Goal: Transaction & Acquisition: Book appointment/travel/reservation

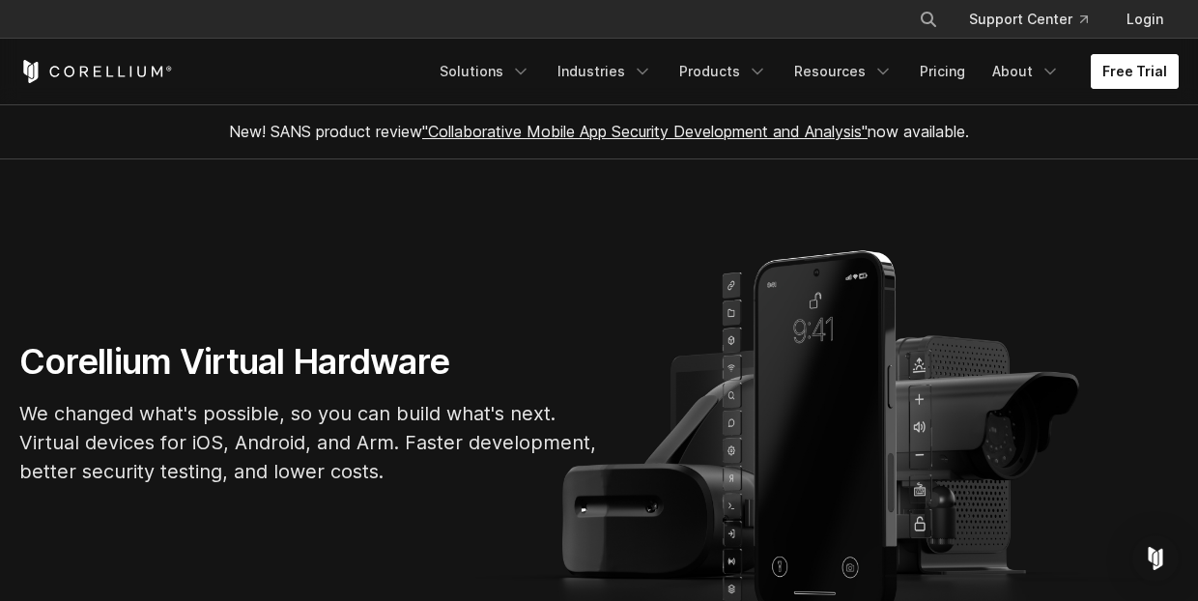
click at [1120, 68] on link "Free Trial" at bounding box center [1135, 71] width 88 height 35
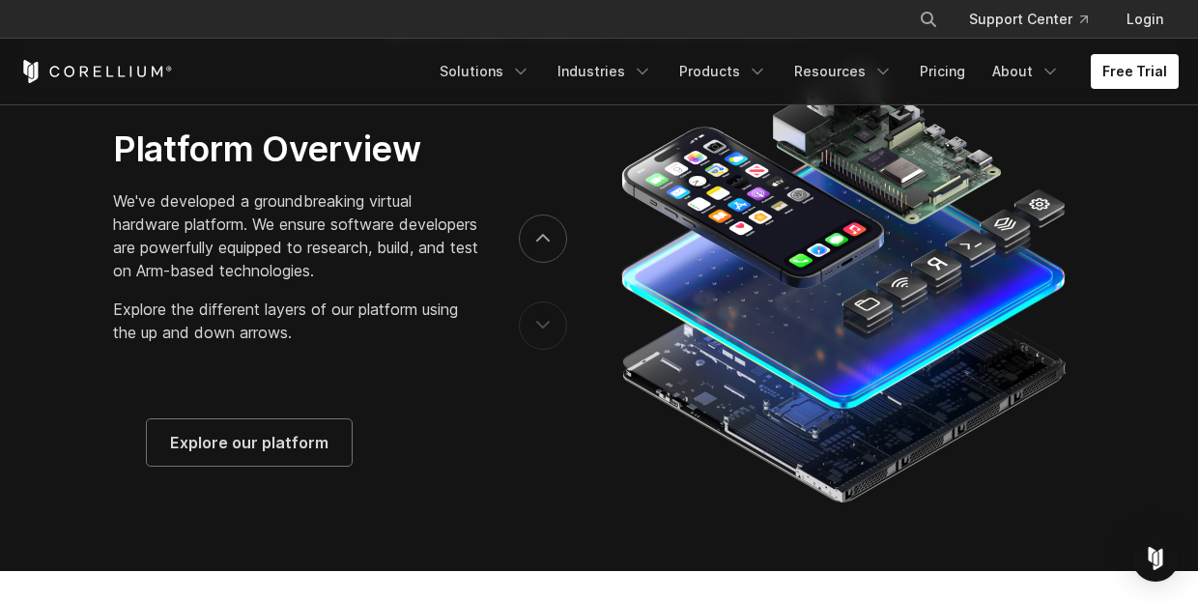
scroll to position [3002, 0]
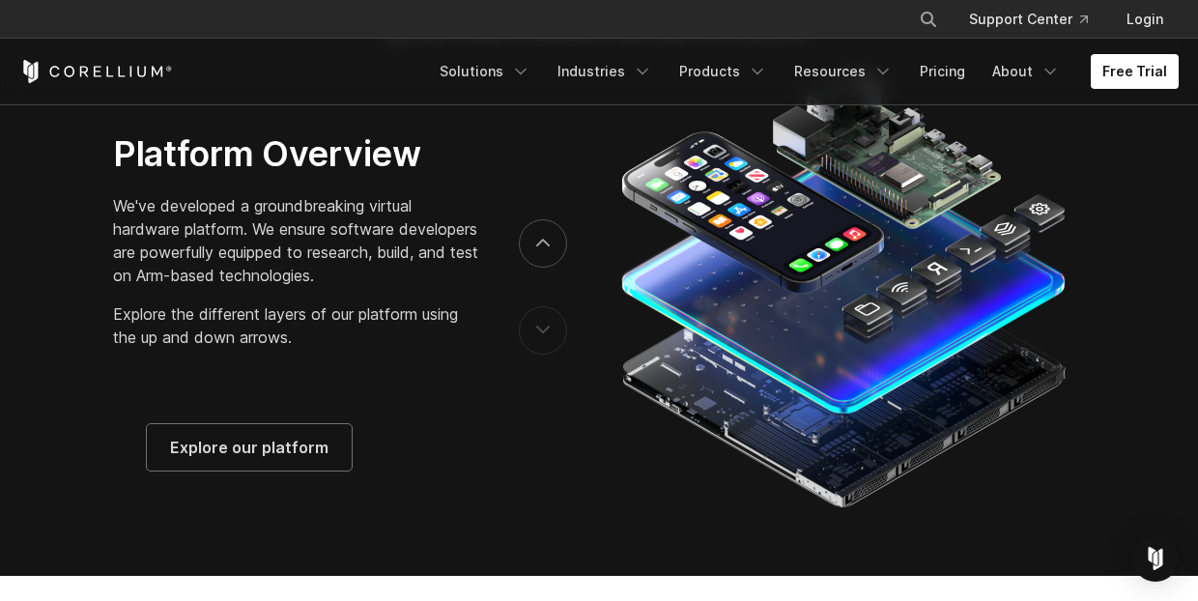
click at [308, 494] on div "Platform Overview" at bounding box center [599, 287] width 1198 height 454
click at [329, 471] on link "Explore our platform" at bounding box center [249, 447] width 205 height 46
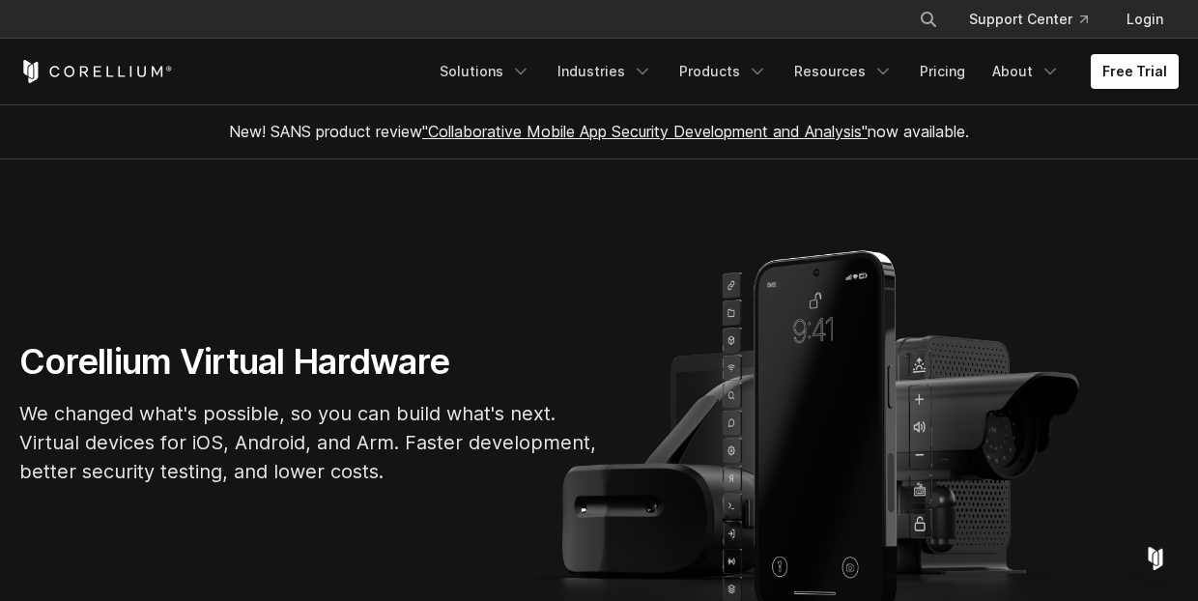
scroll to position [0, 0]
click at [1139, 69] on link "Free Trial" at bounding box center [1135, 71] width 88 height 35
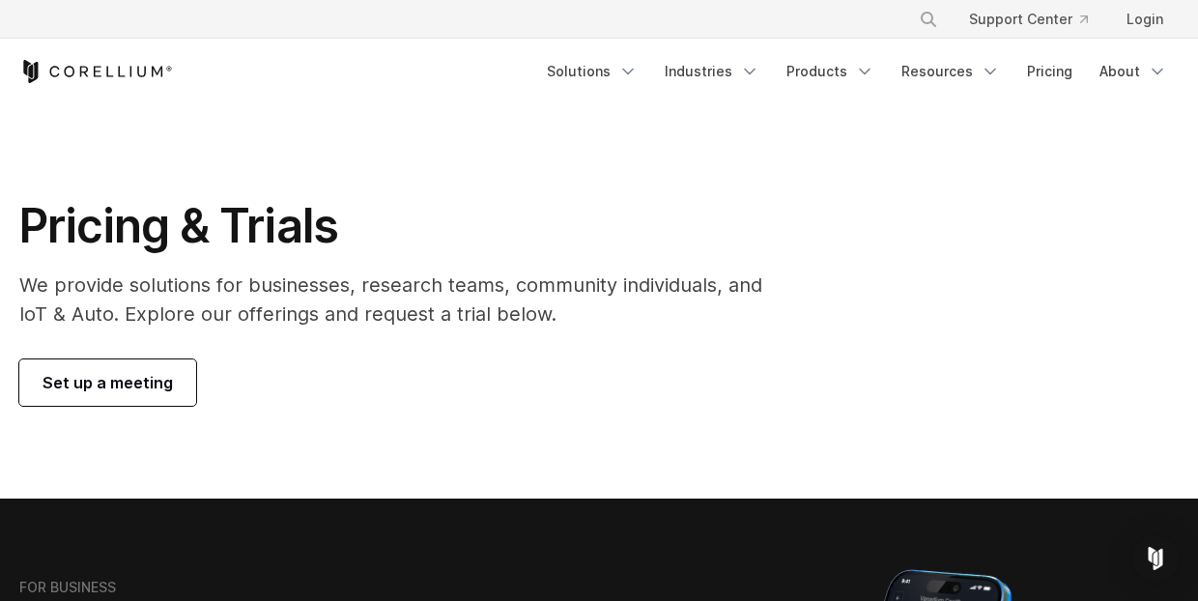
click at [147, 383] on span "Set up a meeting" at bounding box center [108, 382] width 130 height 23
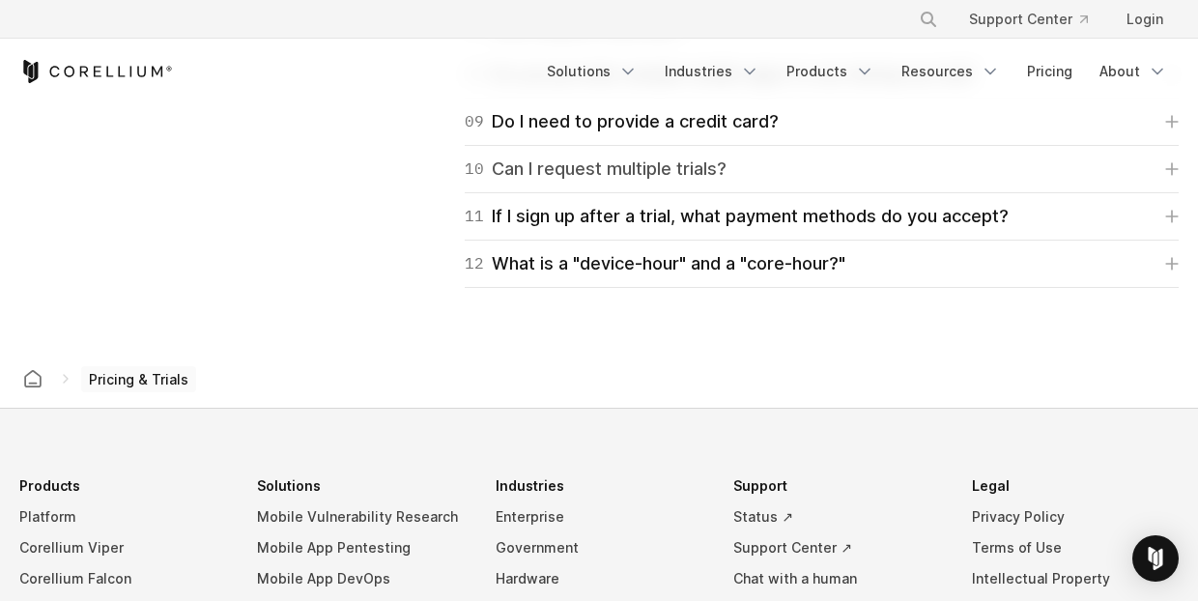
scroll to position [3257, 0]
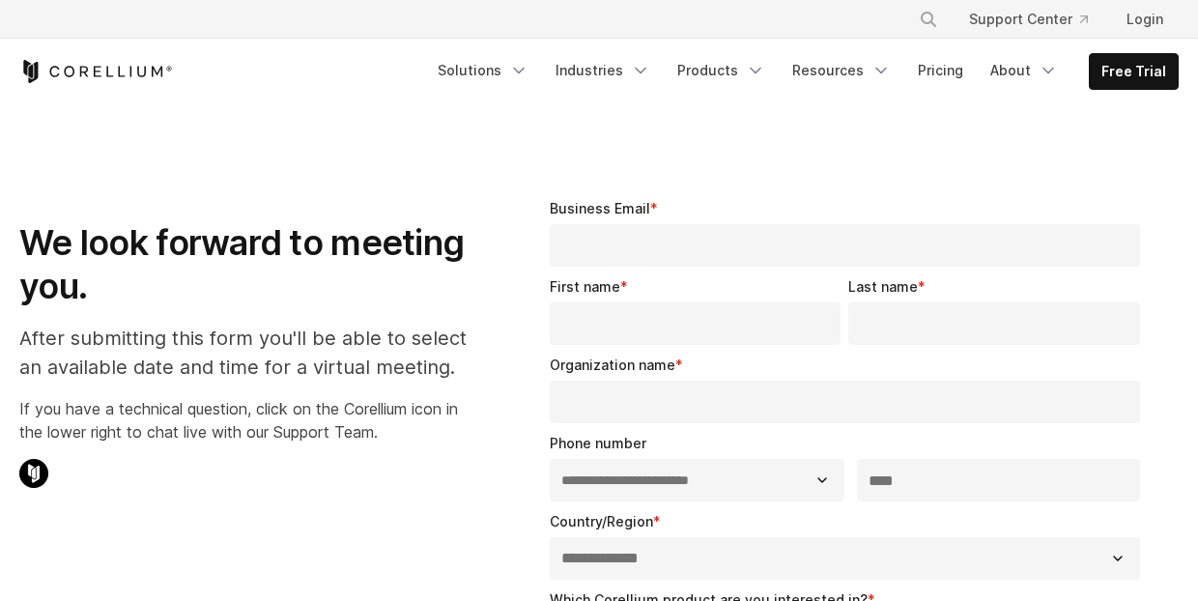
select select "**"
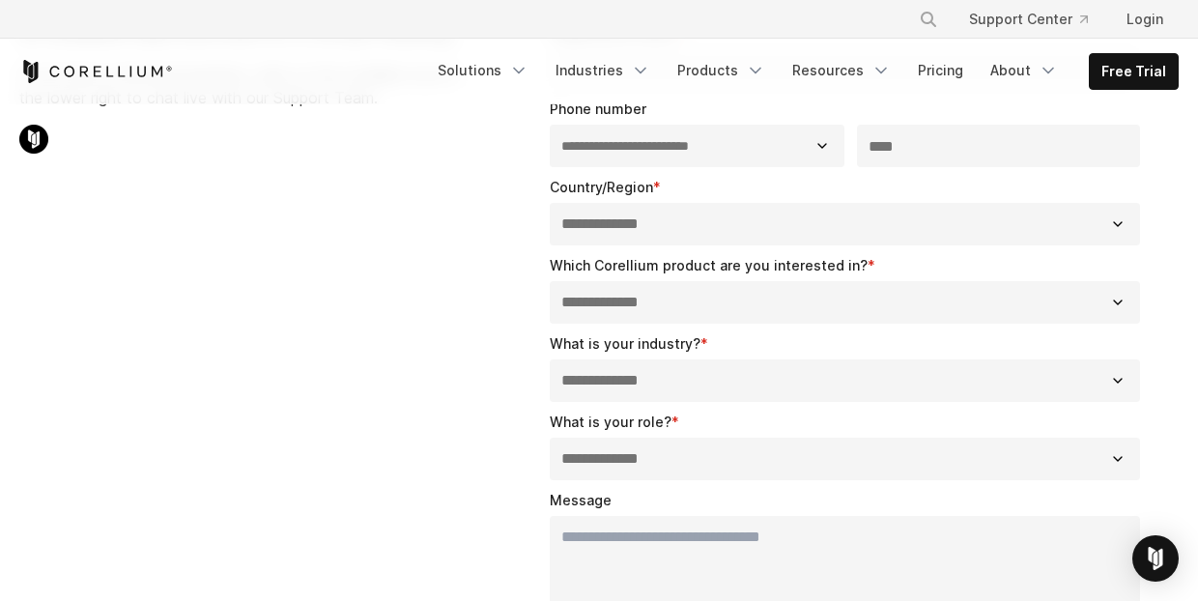
scroll to position [334, 0]
